Goal: Task Accomplishment & Management: Manage account settings

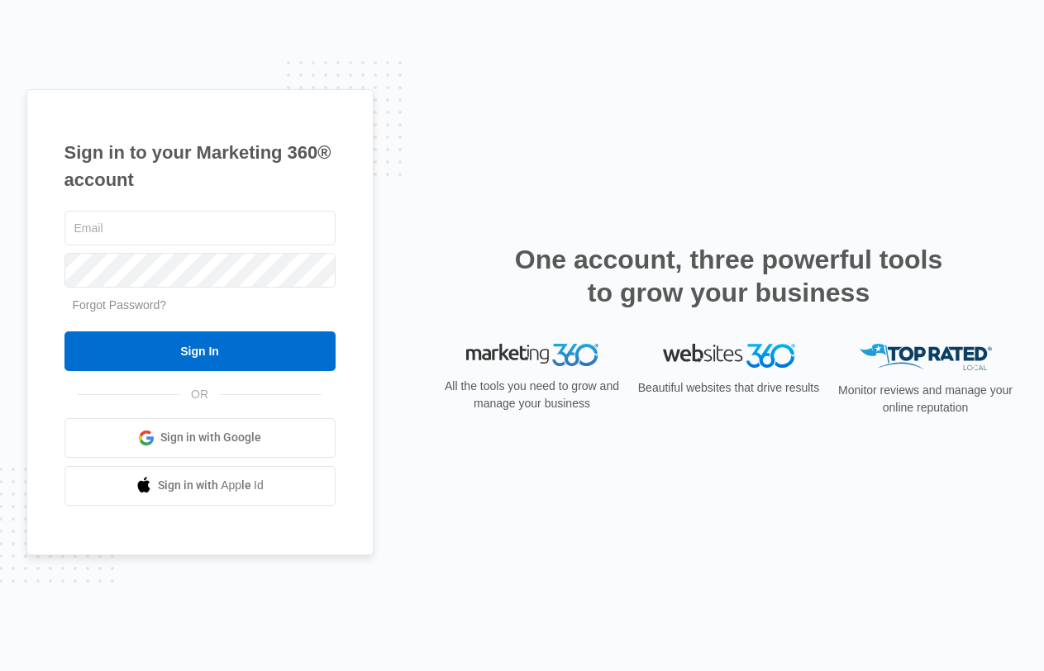
click at [469, 180] on div "Sign in to your Marketing 360® account Forgot Password? Sign In OR" at bounding box center [522, 335] width 992 height 493
click at [195, 450] on link "Sign in with Google" at bounding box center [199, 438] width 271 height 40
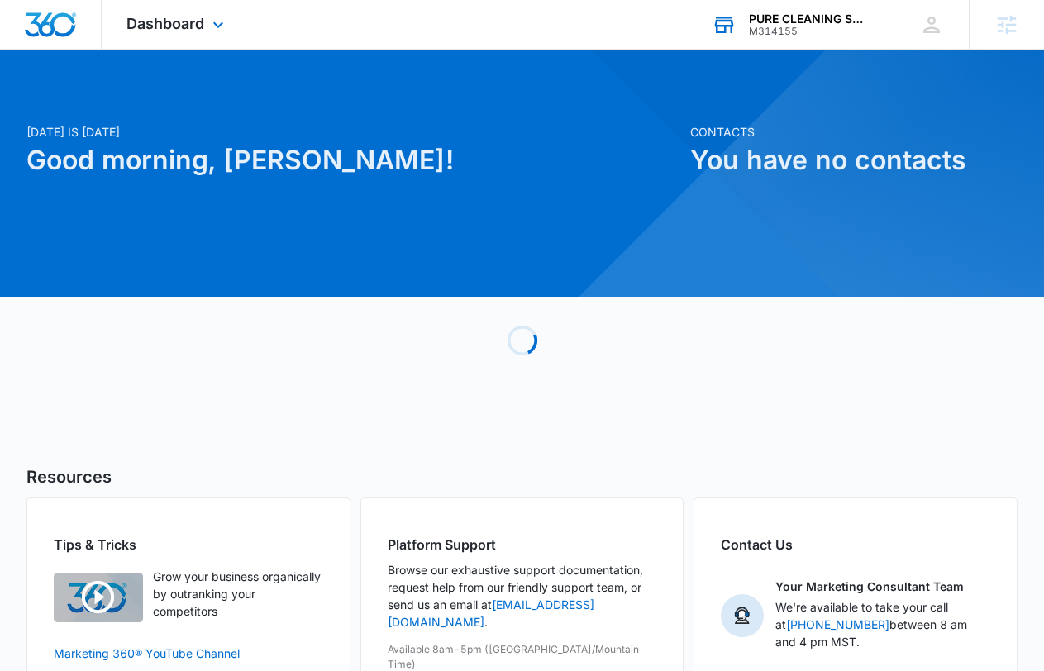
click at [767, 35] on div "M314155" at bounding box center [809, 32] width 121 height 12
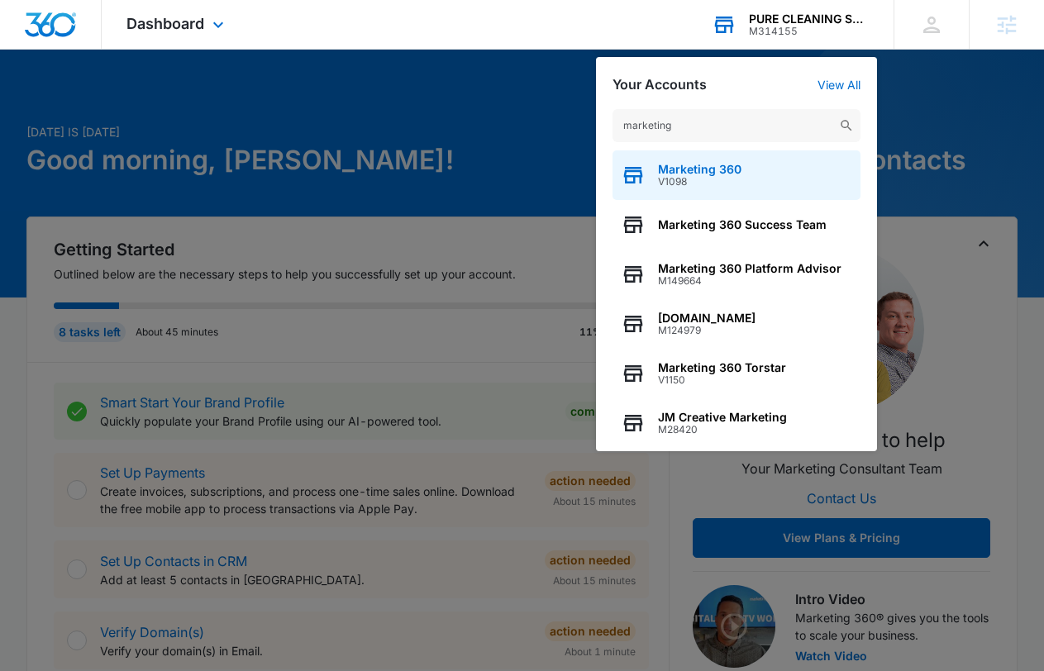
type input "marketing"
click at [723, 178] on span "V1098" at bounding box center [700, 182] width 84 height 12
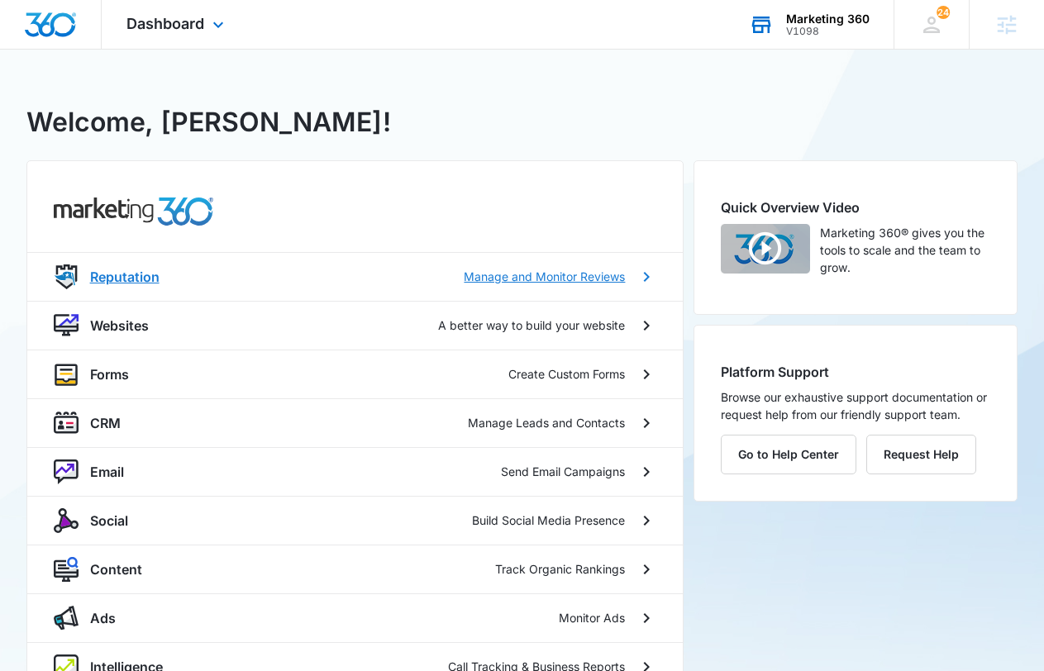
click at [499, 279] on p "Manage and Monitor Reviews" at bounding box center [544, 276] width 161 height 17
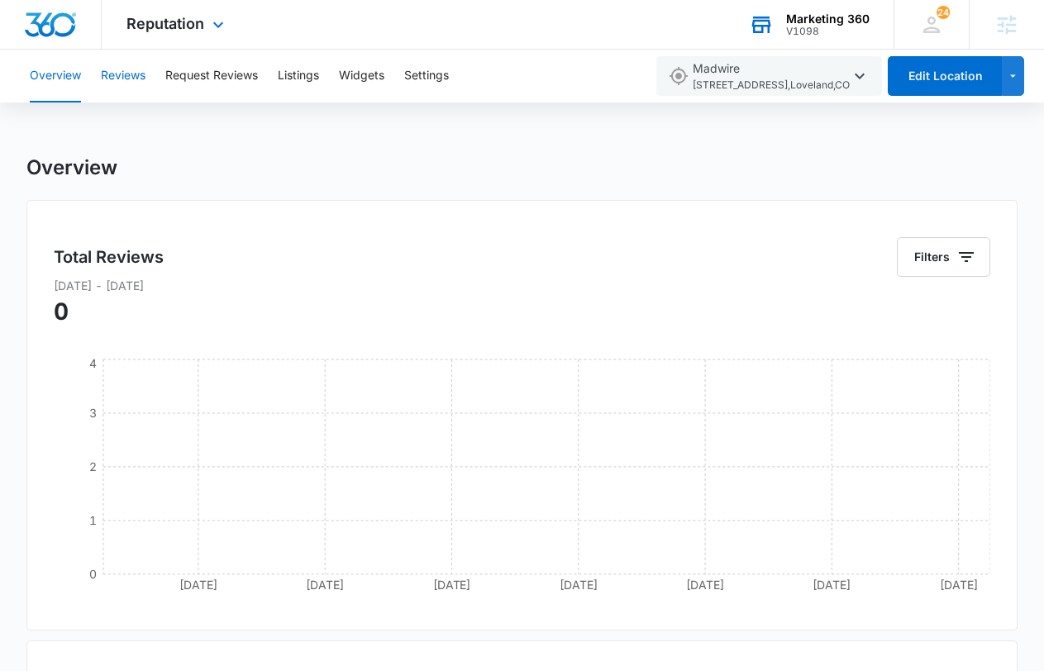
click at [141, 79] on button "Reviews" at bounding box center [123, 76] width 45 height 53
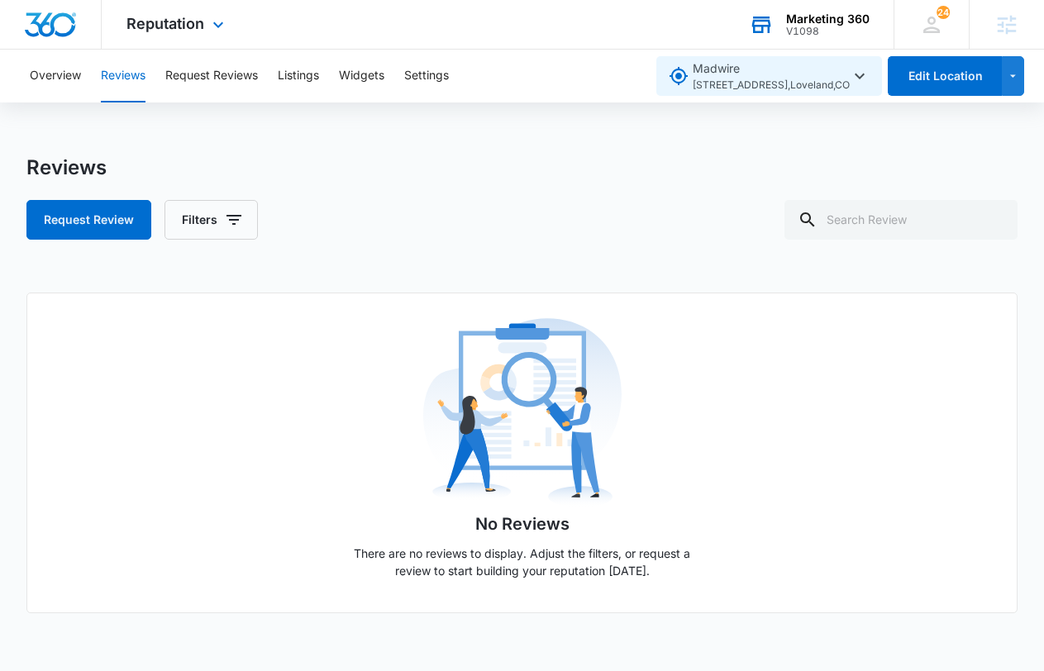
click at [839, 82] on span "[STREET_ADDRESS]" at bounding box center [771, 86] width 157 height 16
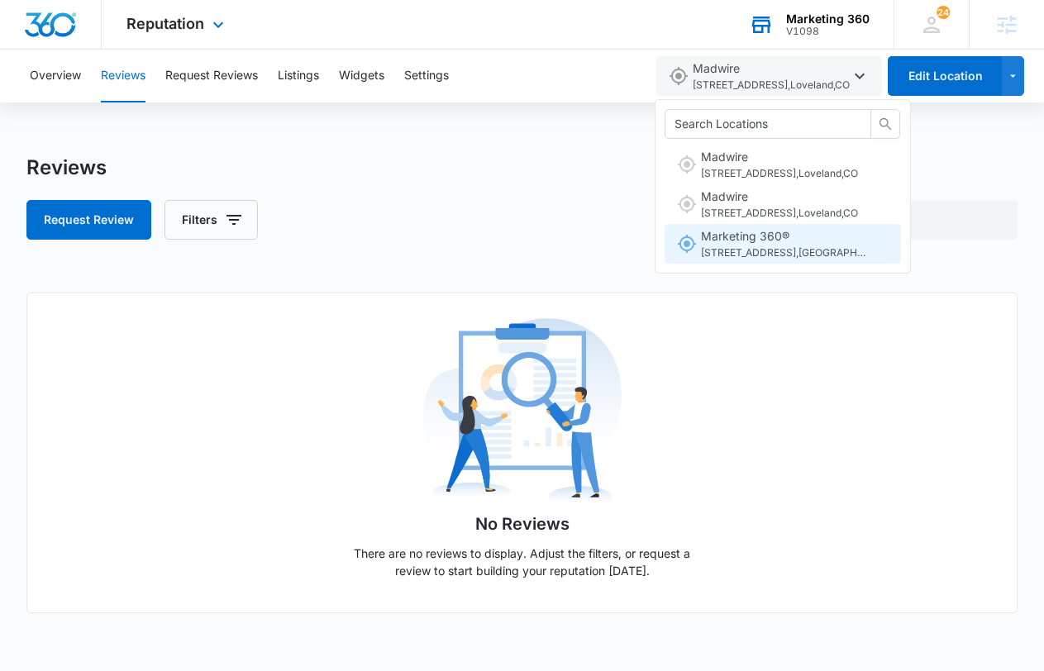
click at [767, 243] on span "Marketing 360® [STREET_ADDRESS] , [GEOGRAPHIC_DATA][PERSON_NAME] , [GEOGRAPHIC_…" at bounding box center [783, 244] width 165 height 34
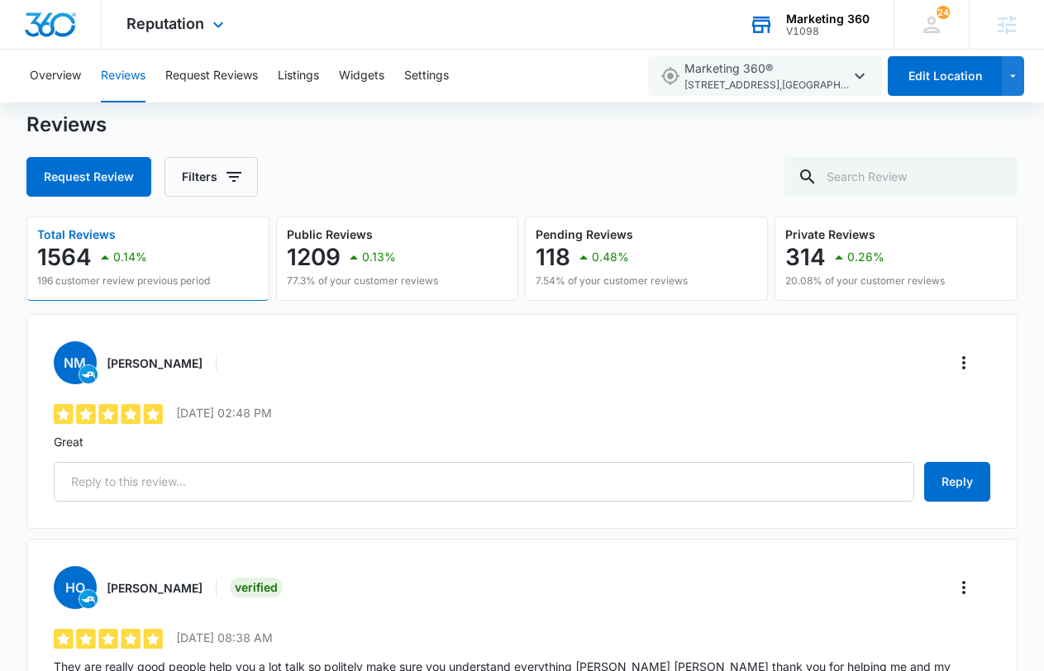
scroll to position [49, 0]
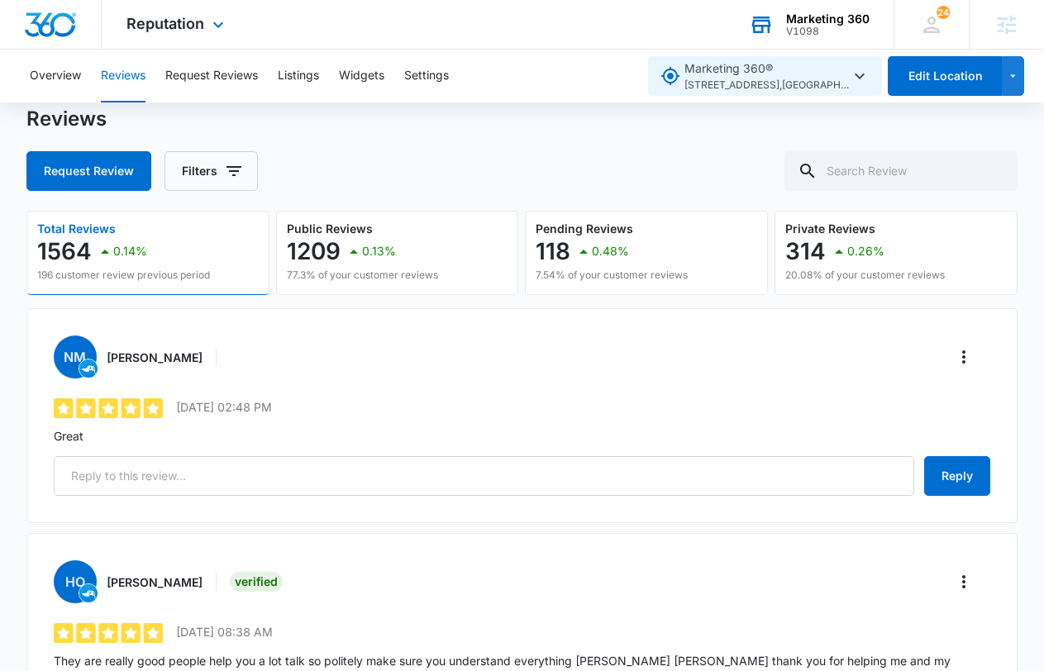
click at [752, 82] on span "3405 S. Timberline Rd. , Fort Collins , CO" at bounding box center [767, 86] width 165 height 16
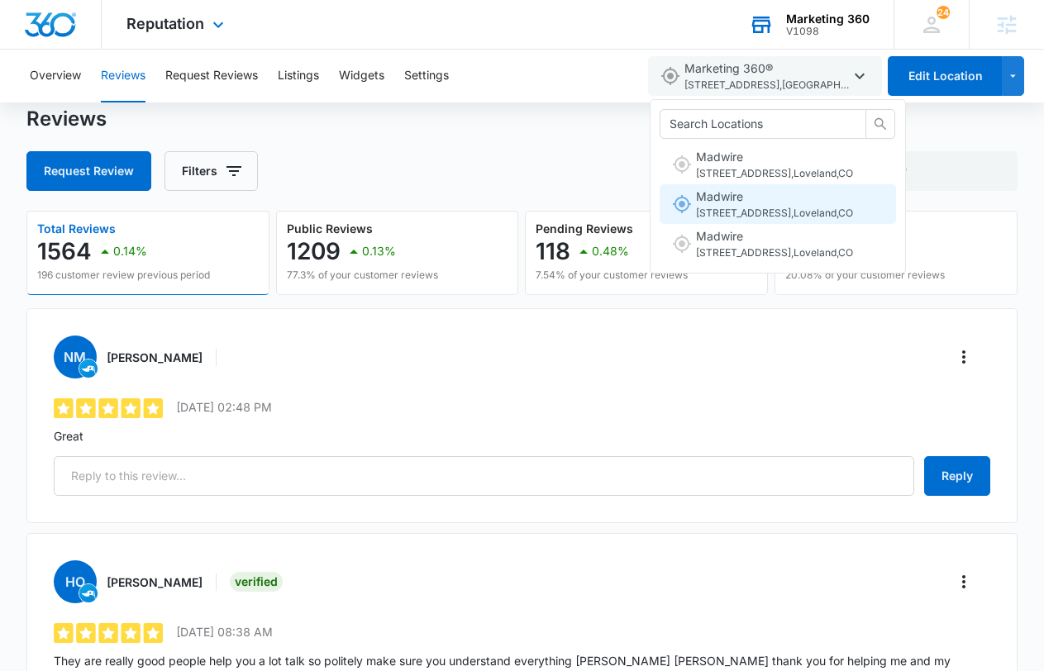
click at [732, 212] on span "1647 E 16th St , Loveland , CO" at bounding box center [774, 214] width 157 height 16
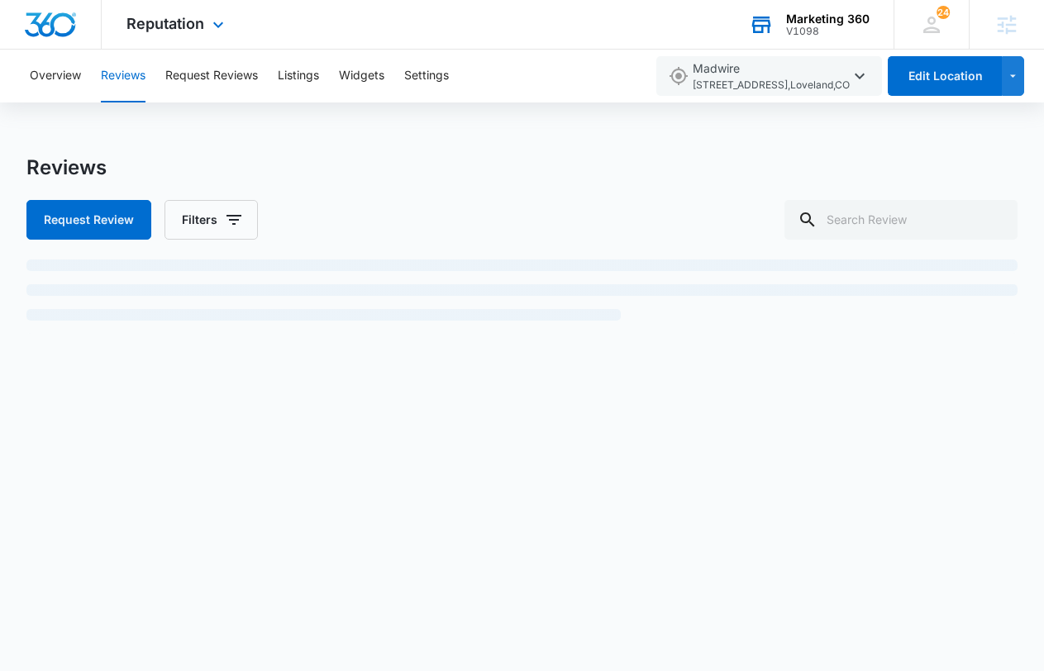
scroll to position [0, 0]
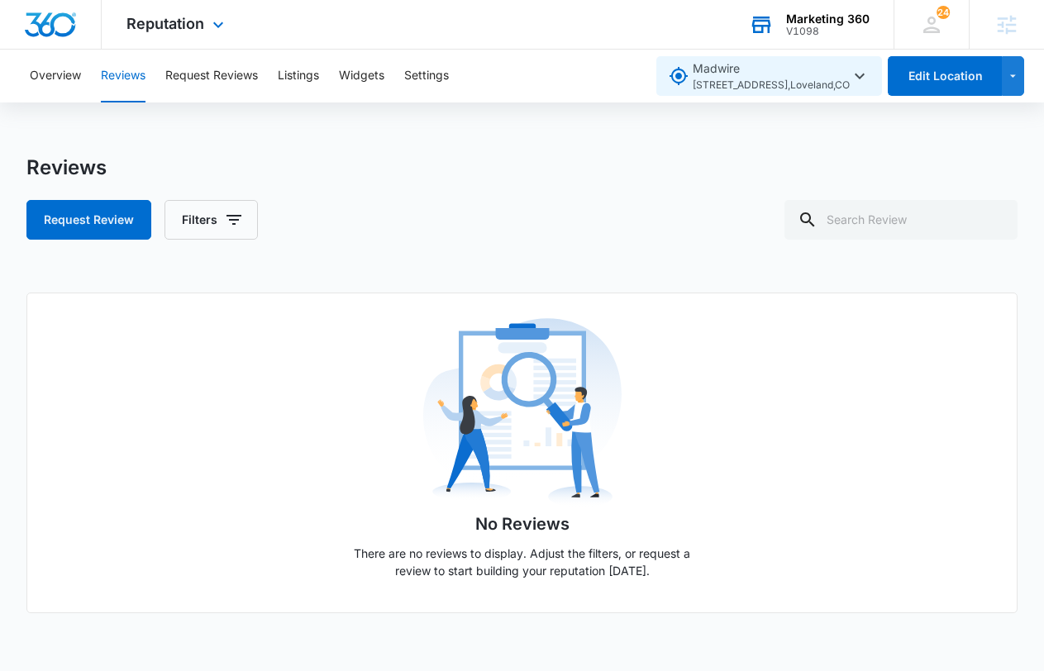
click at [780, 70] on span "Madwire 1647 E 16th St , Loveland , CO" at bounding box center [771, 77] width 157 height 34
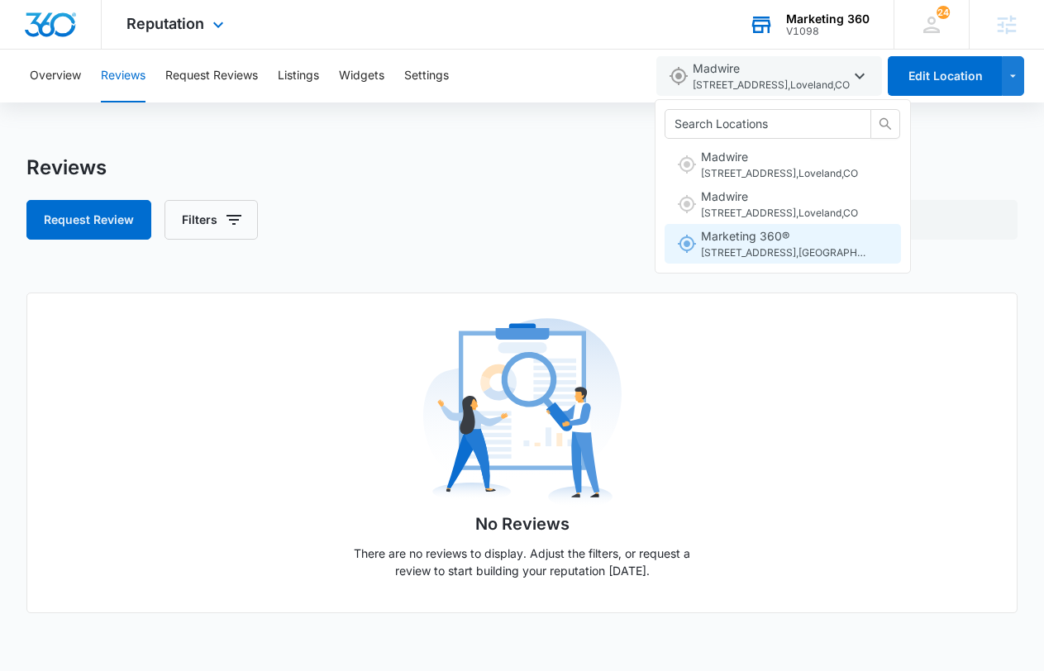
click at [734, 239] on span "Marketing 360® 3405 S. Timberline Rd. , Fort Collins , CO" at bounding box center [783, 244] width 165 height 34
